Goal: Transaction & Acquisition: Book appointment/travel/reservation

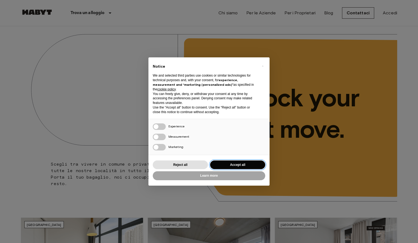
click at [247, 161] on button "Accept all" at bounding box center [237, 164] width 55 height 9
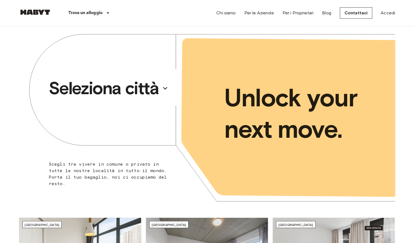
click at [140, 88] on p "Seleziona città" at bounding box center [104, 88] width 110 height 22
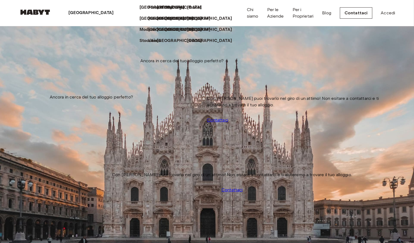
click at [80, 14] on p "[GEOGRAPHIC_DATA]" at bounding box center [91, 13] width 45 height 6
click at [84, 11] on div "[GEOGRAPHIC_DATA]" at bounding box center [92, 13] width 82 height 26
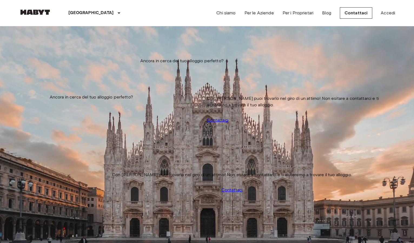
click at [41, 16] on link at bounding box center [35, 12] width 32 height 7
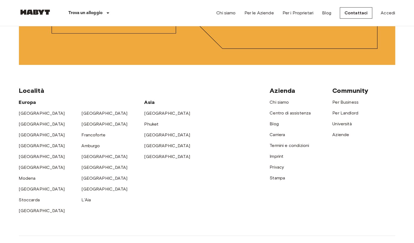
scroll to position [1386, 0]
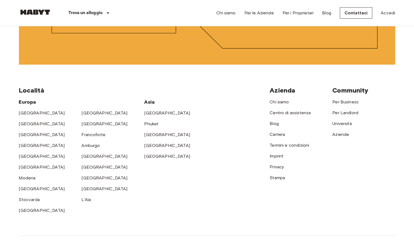
click at [150, 121] on link "Phuket" at bounding box center [151, 123] width 14 height 5
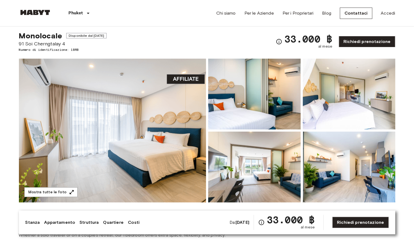
scroll to position [6, 0]
